Goal: Navigation & Orientation: Find specific page/section

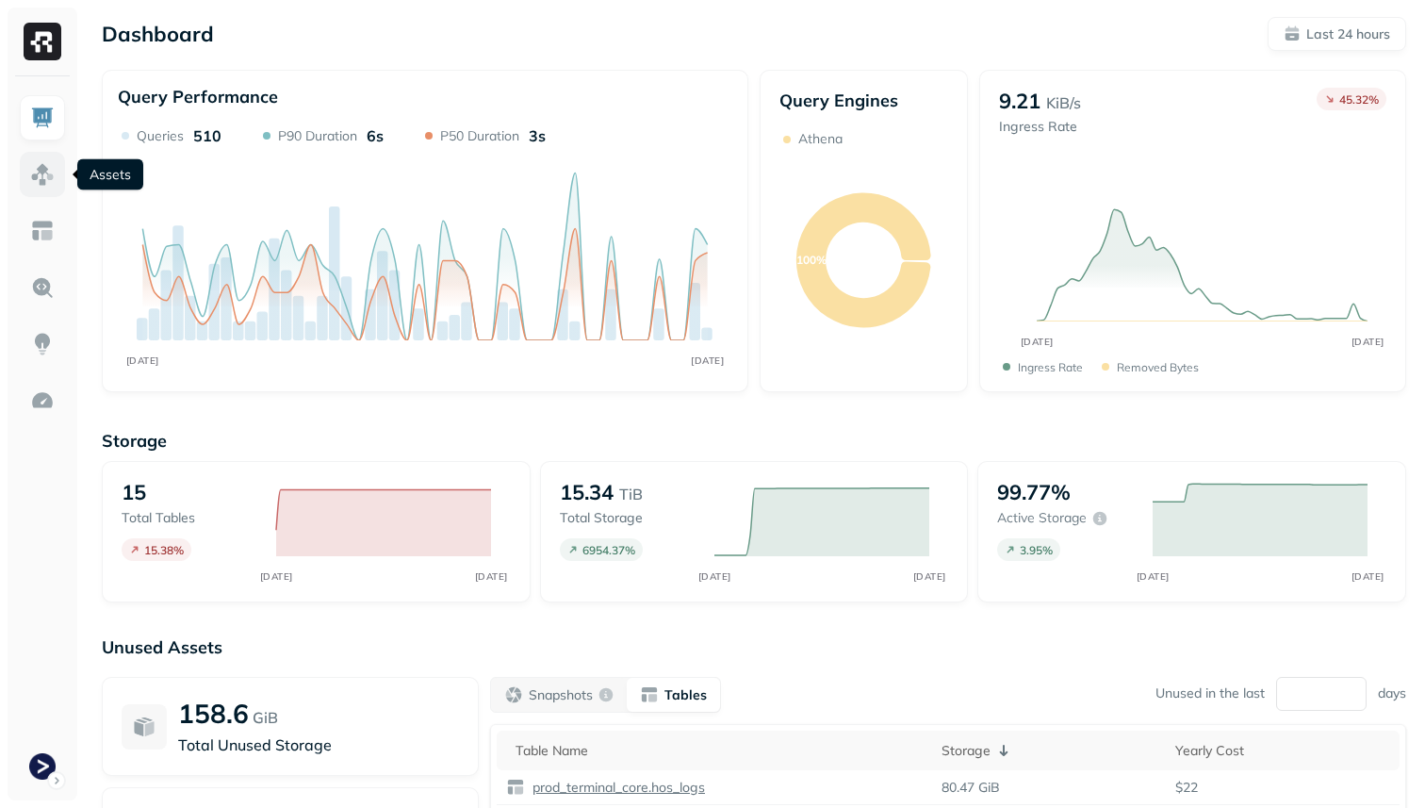
click at [41, 173] on img at bounding box center [42, 174] width 25 height 25
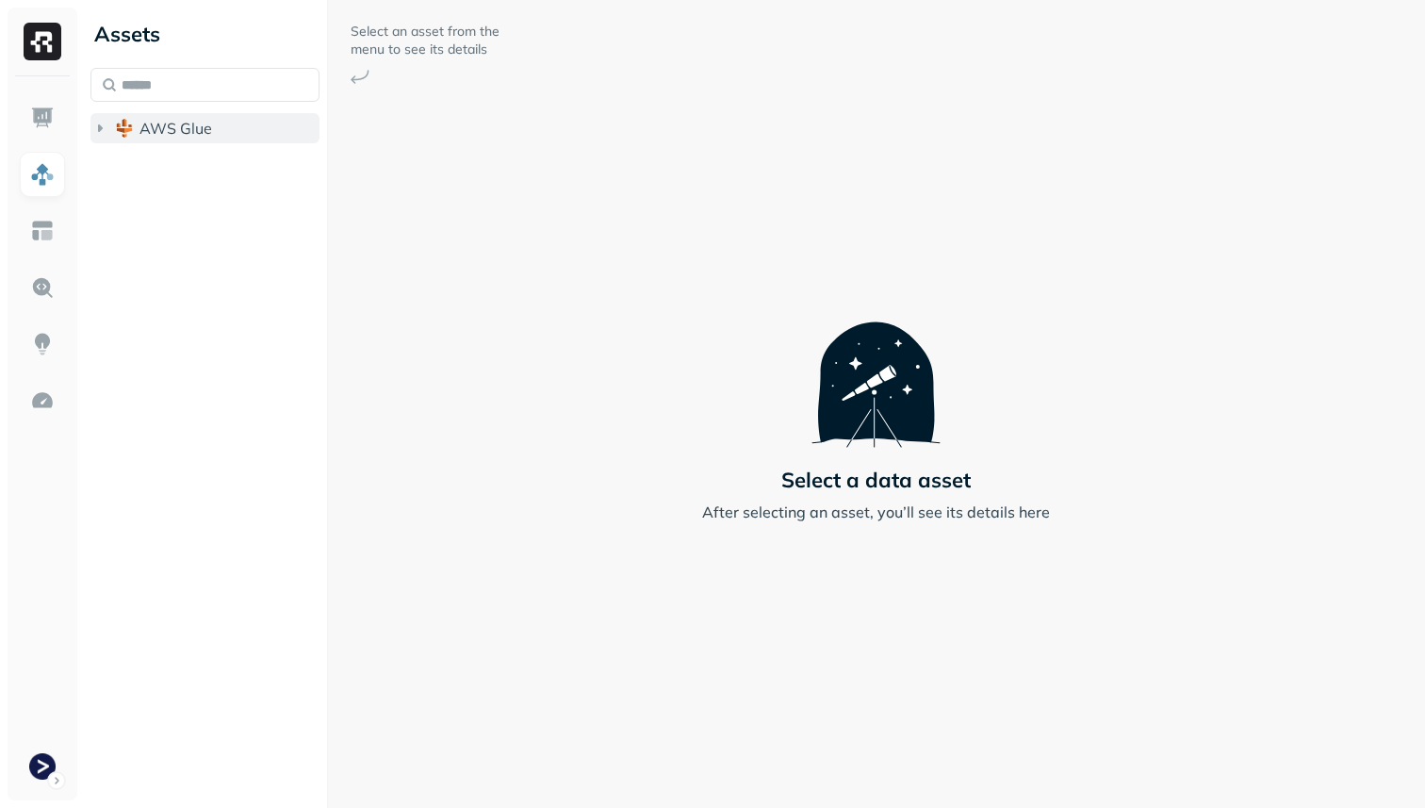
click at [159, 139] on button "AWS Glue" at bounding box center [204, 128] width 229 height 30
click at [212, 165] on span "prod_terminal_core" at bounding box center [226, 164] width 137 height 19
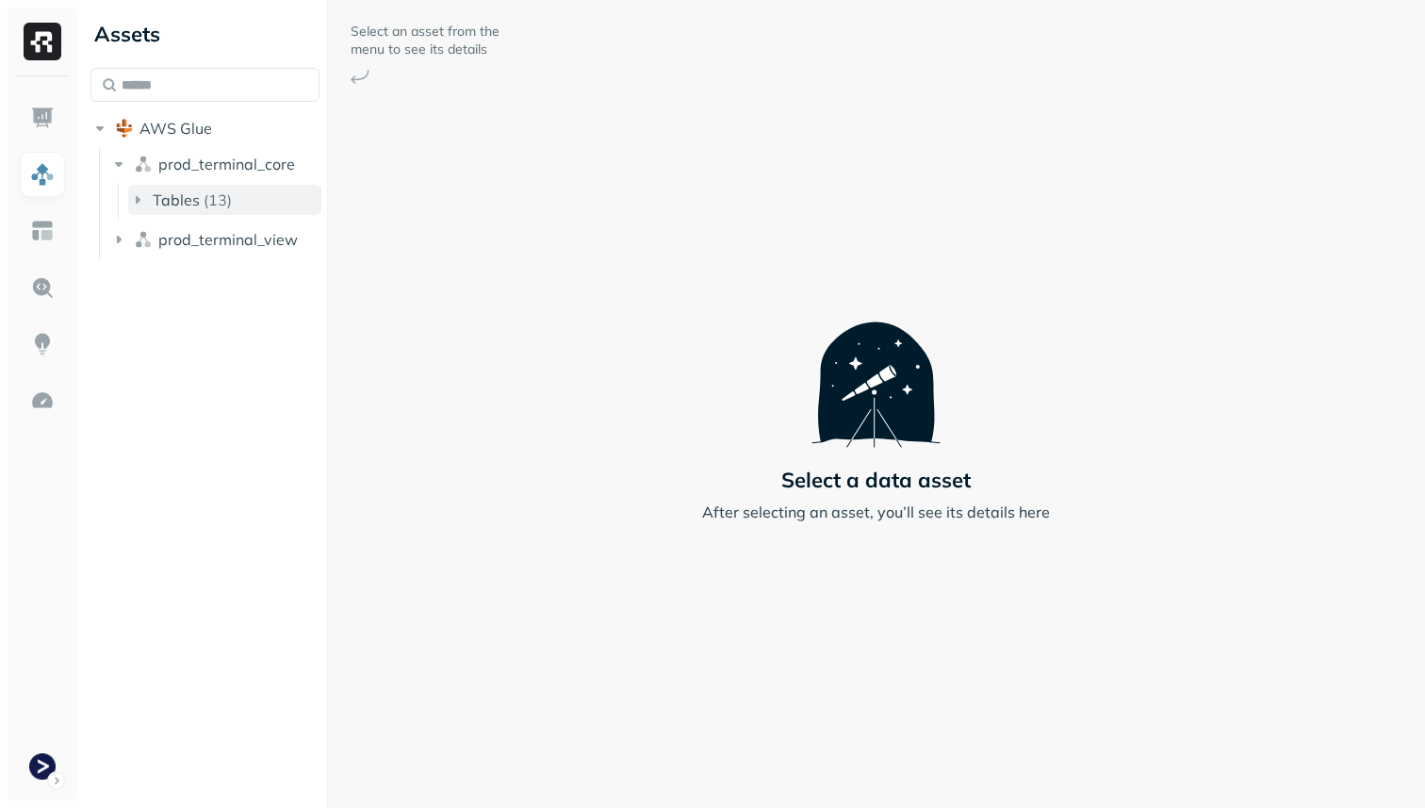
click at [210, 199] on p "( 13 )" at bounding box center [218, 199] width 28 height 19
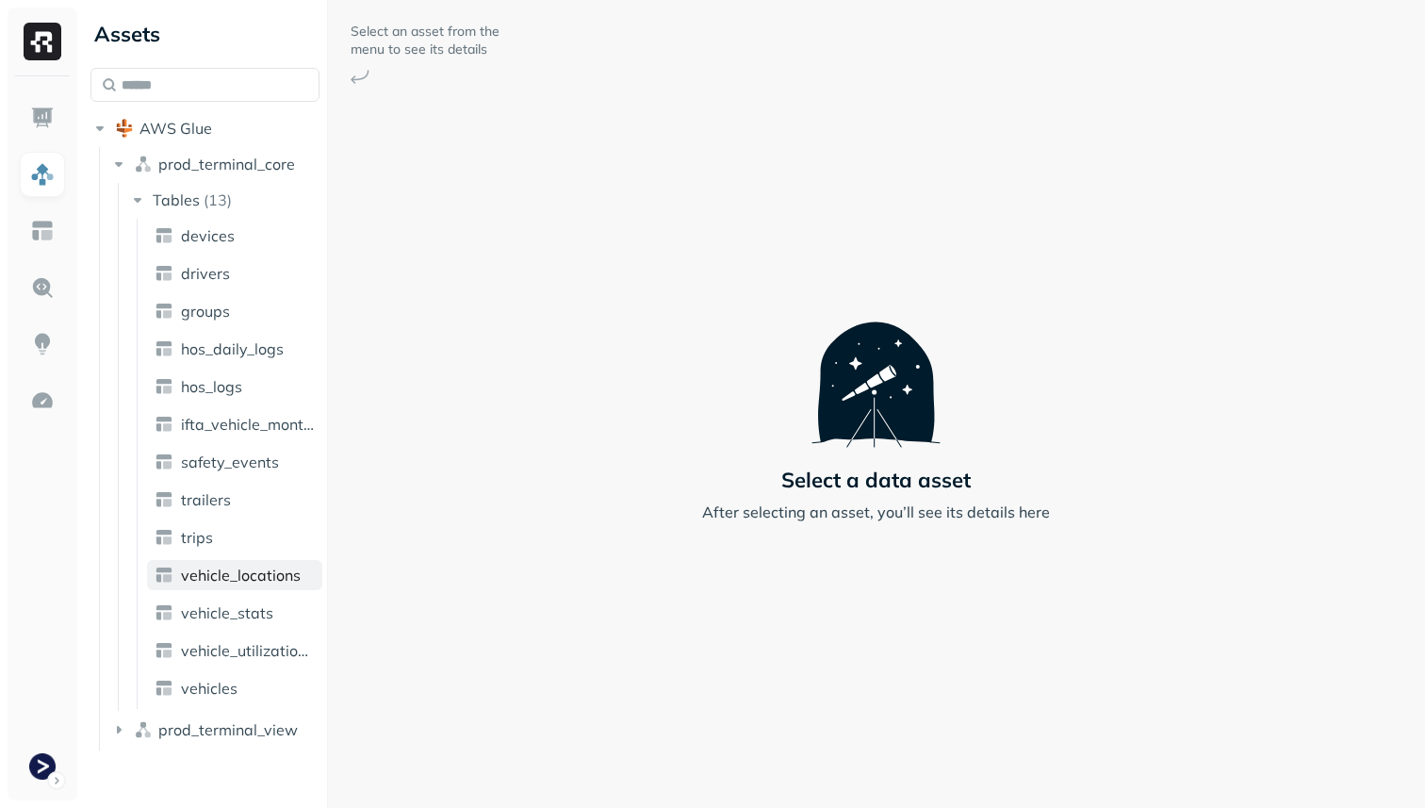
click at [237, 582] on span "vehicle_locations" at bounding box center [241, 575] width 120 height 19
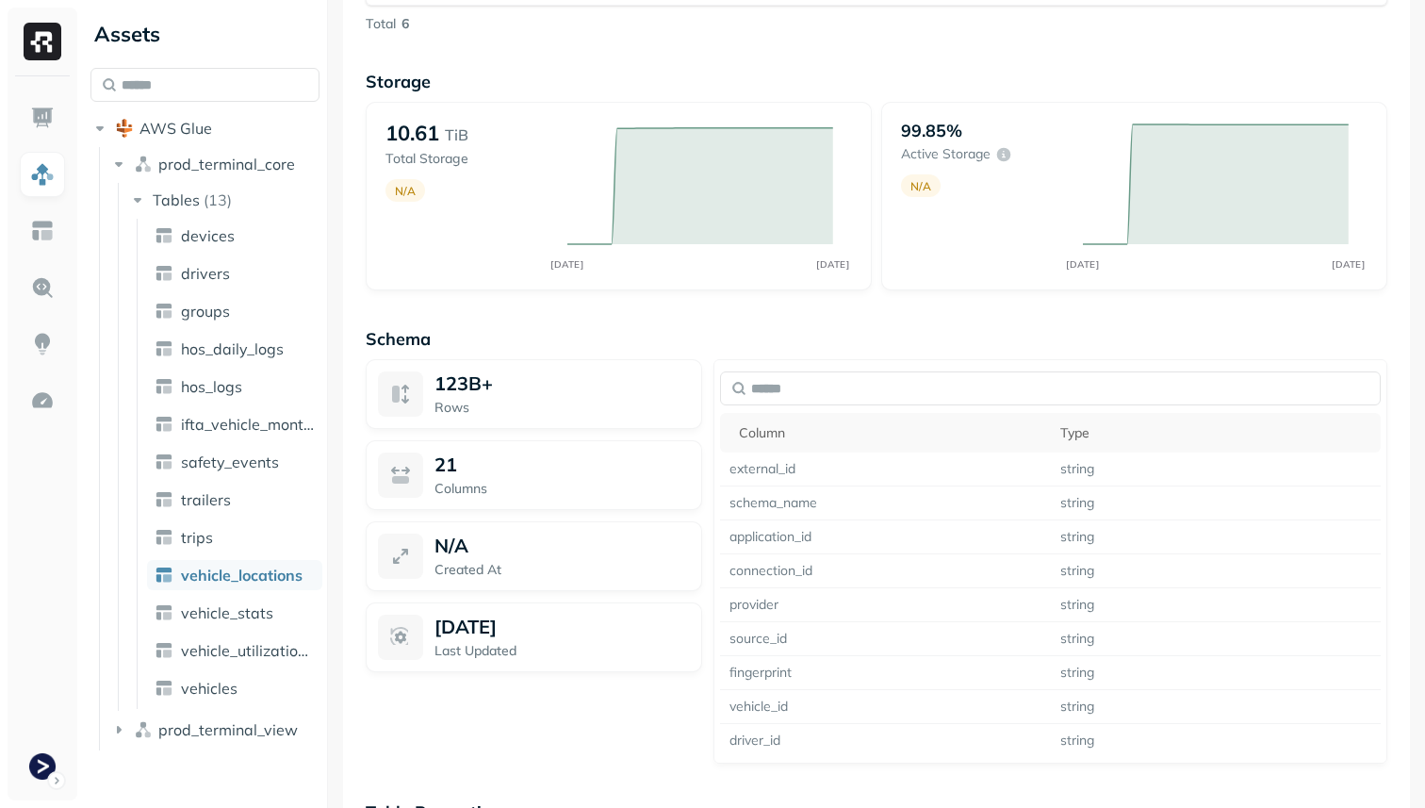
scroll to position [1450, 0]
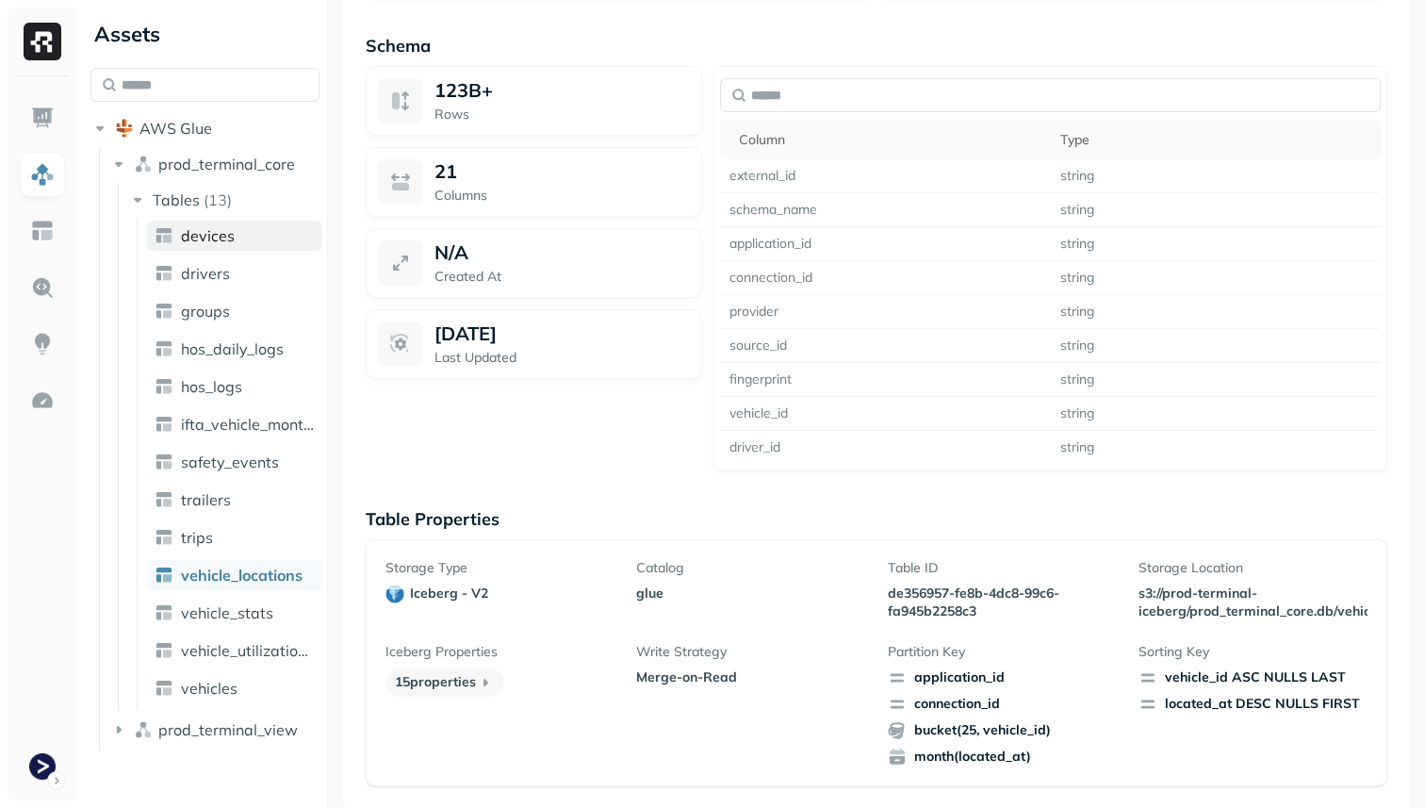
click at [209, 245] on link "devices" at bounding box center [234, 236] width 175 height 30
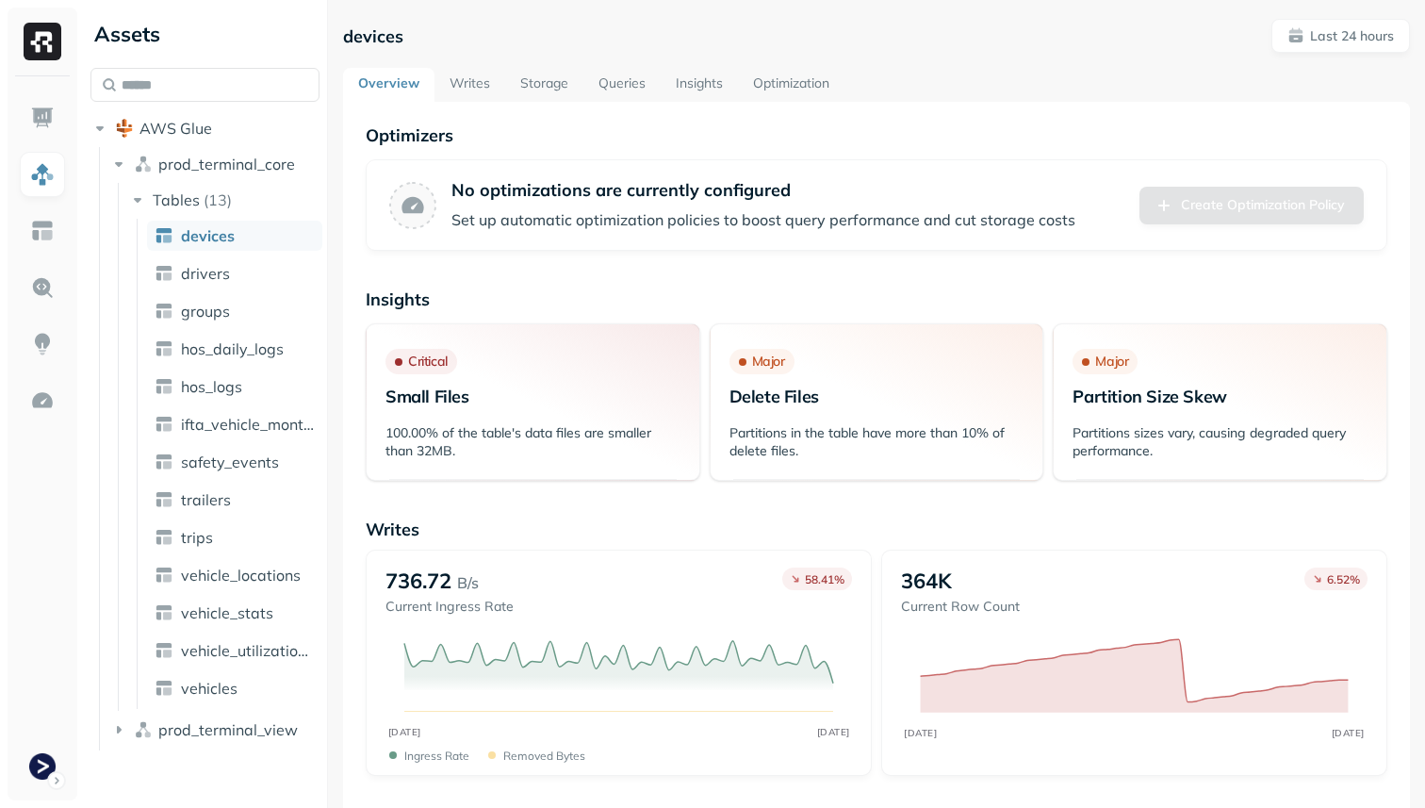
click at [553, 88] on link "Storage" at bounding box center [544, 85] width 78 height 34
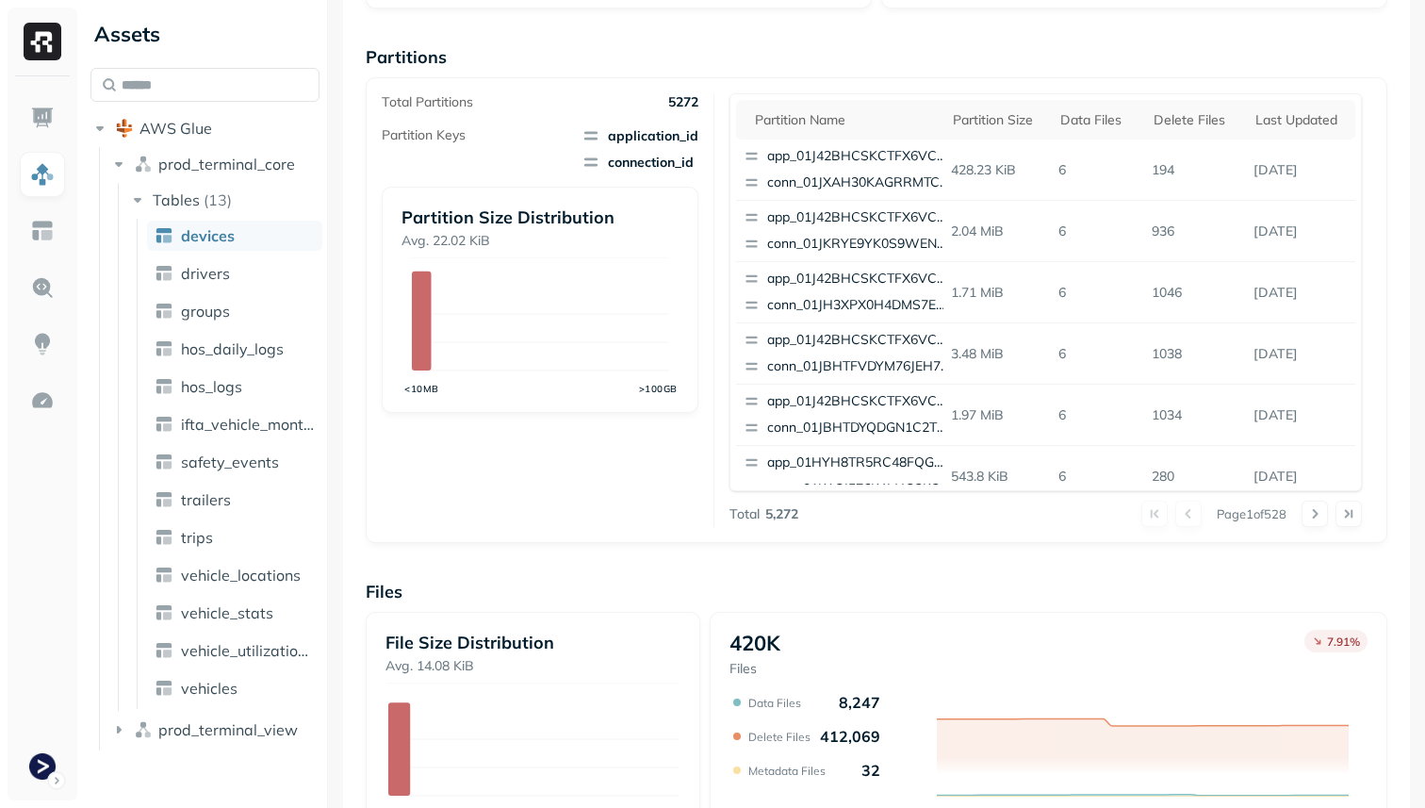
scroll to position [633, 0]
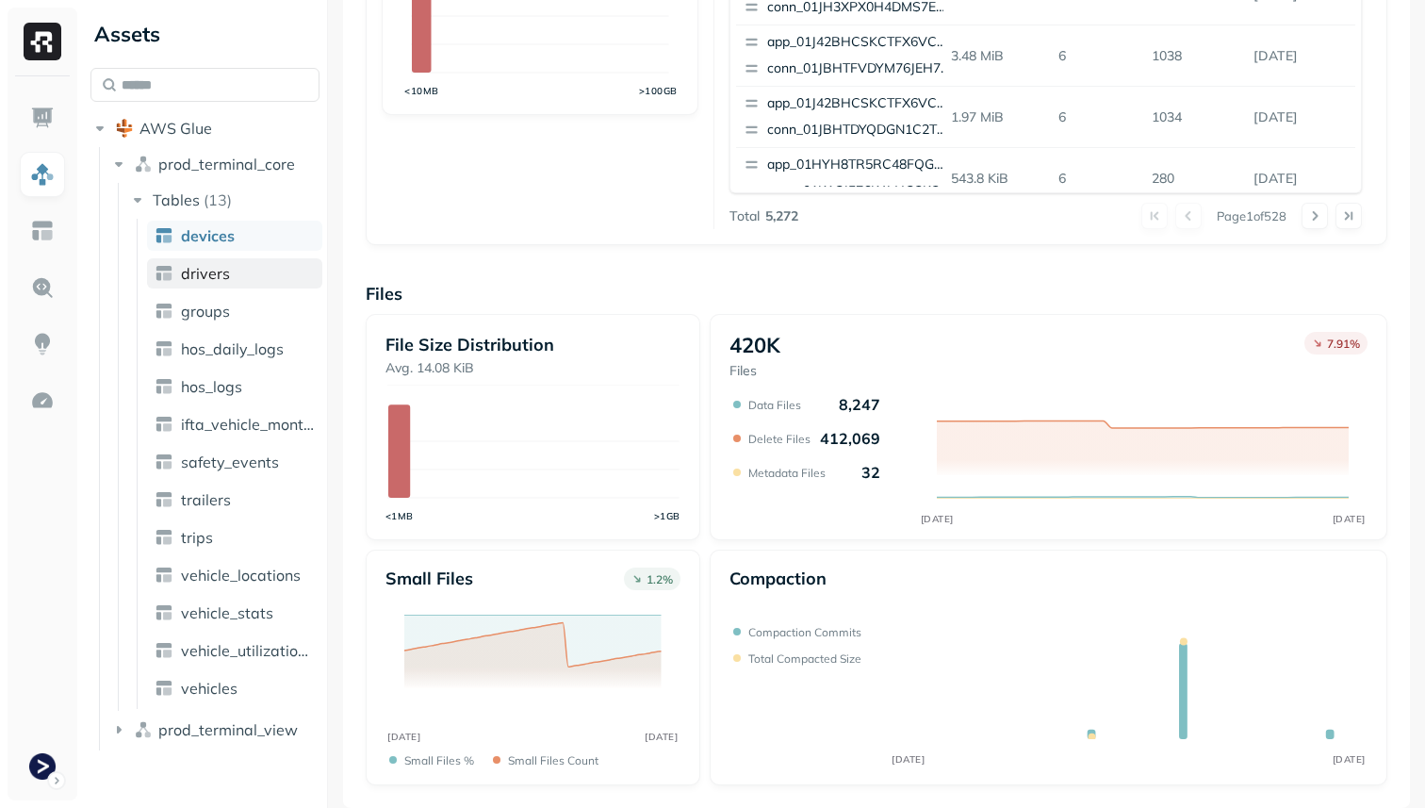
click at [267, 280] on link "drivers" at bounding box center [234, 273] width 175 height 30
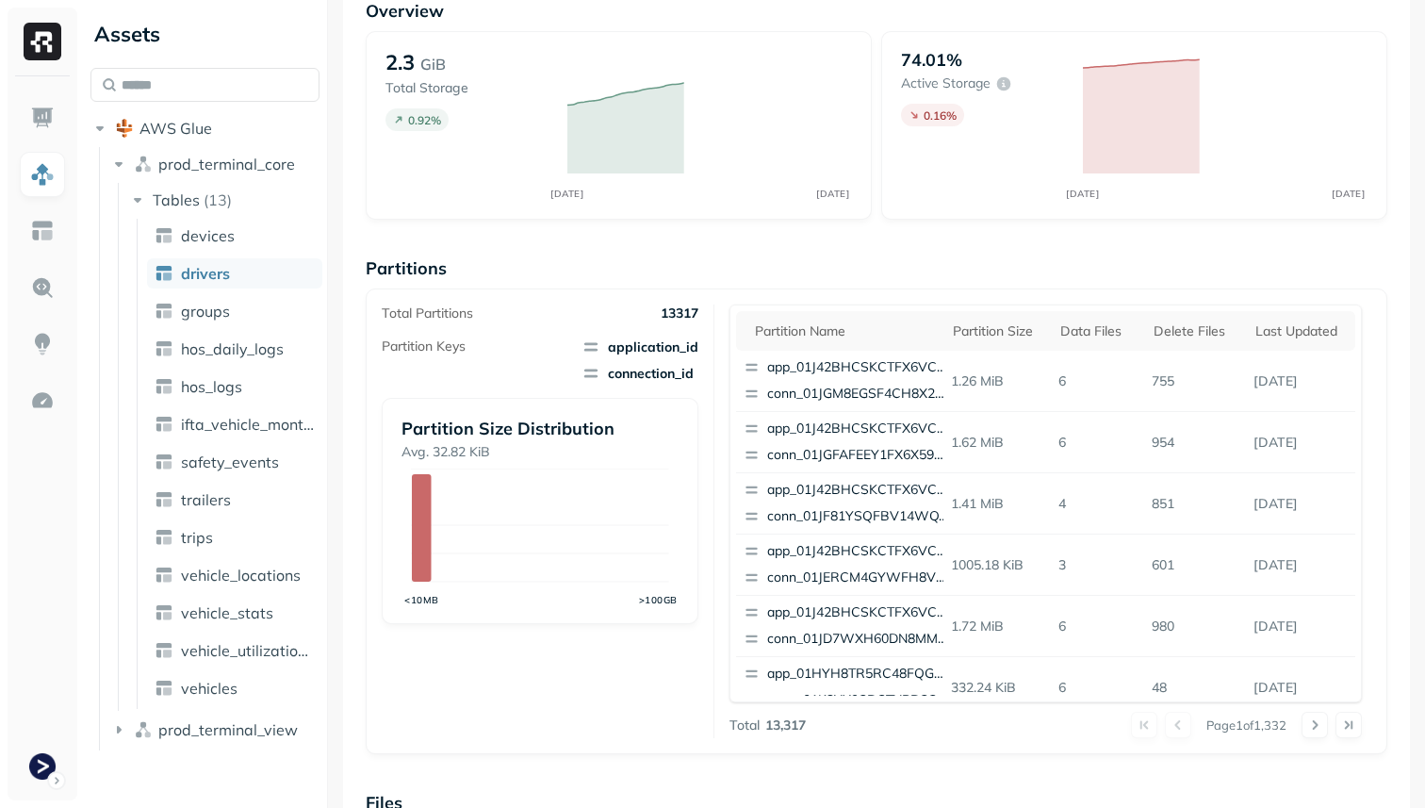
scroll to position [633, 0]
